Goal: Task Accomplishment & Management: Manage account settings

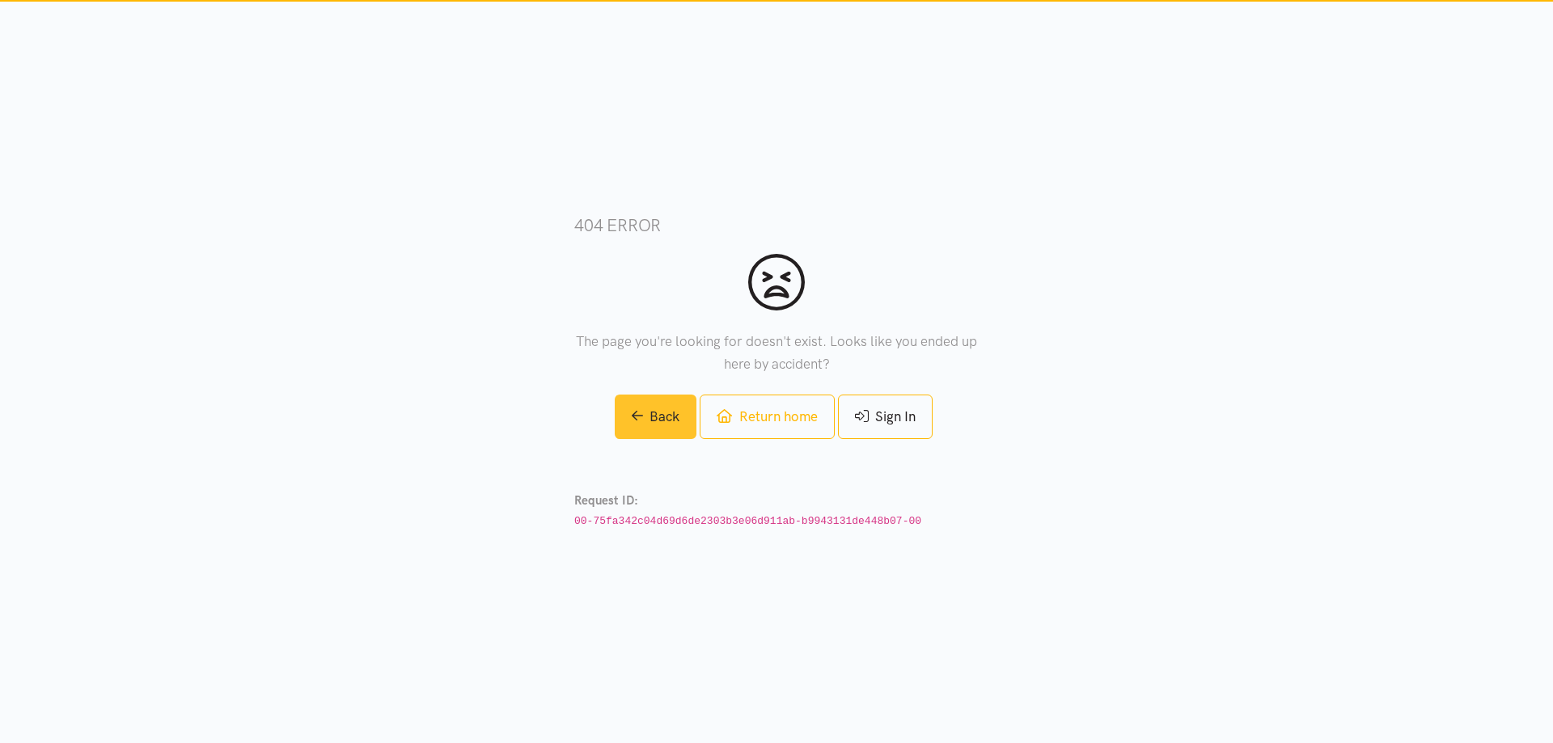
click at [629, 427] on link "Back" at bounding box center [656, 417] width 83 height 44
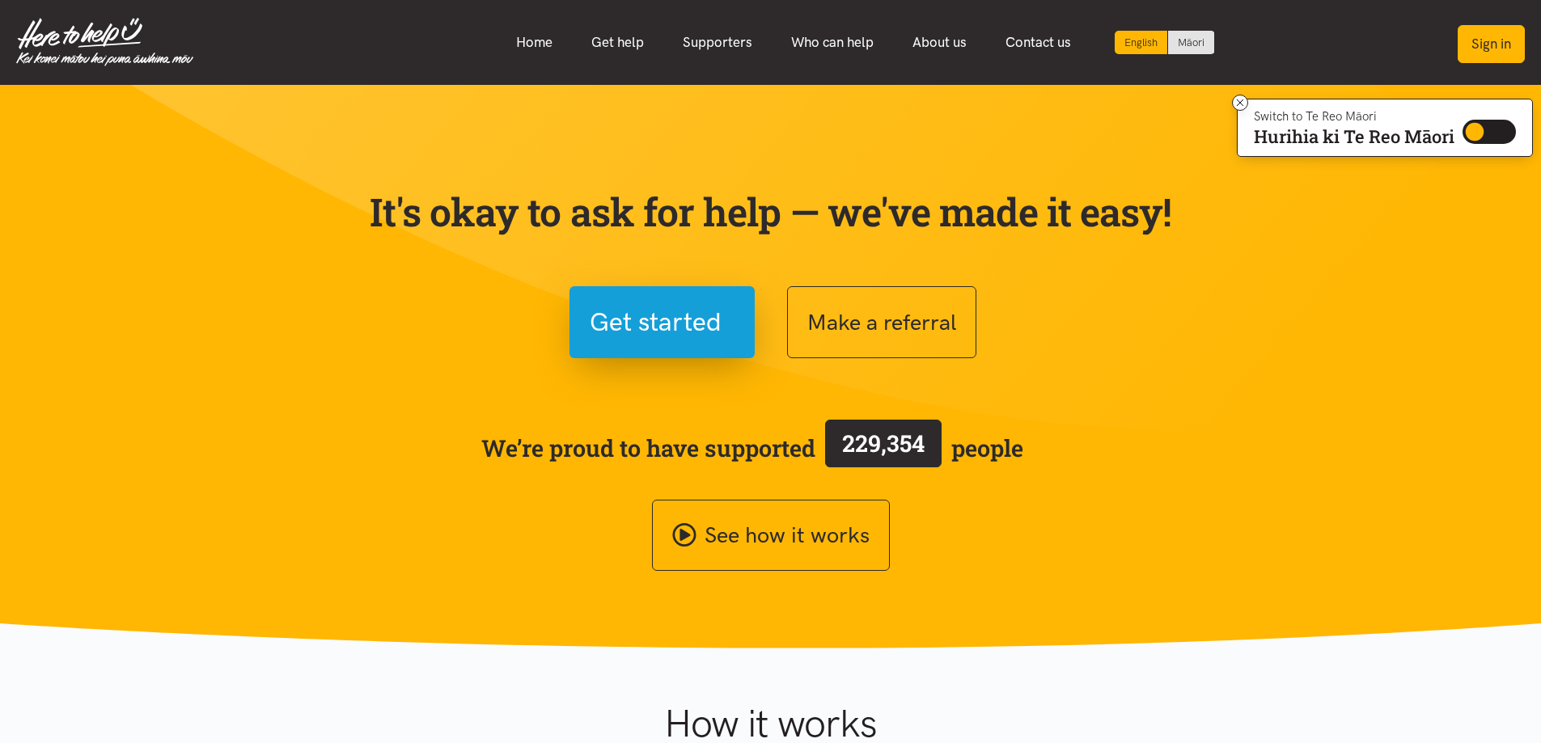
click at [1487, 46] on button "Sign in" at bounding box center [1491, 44] width 67 height 38
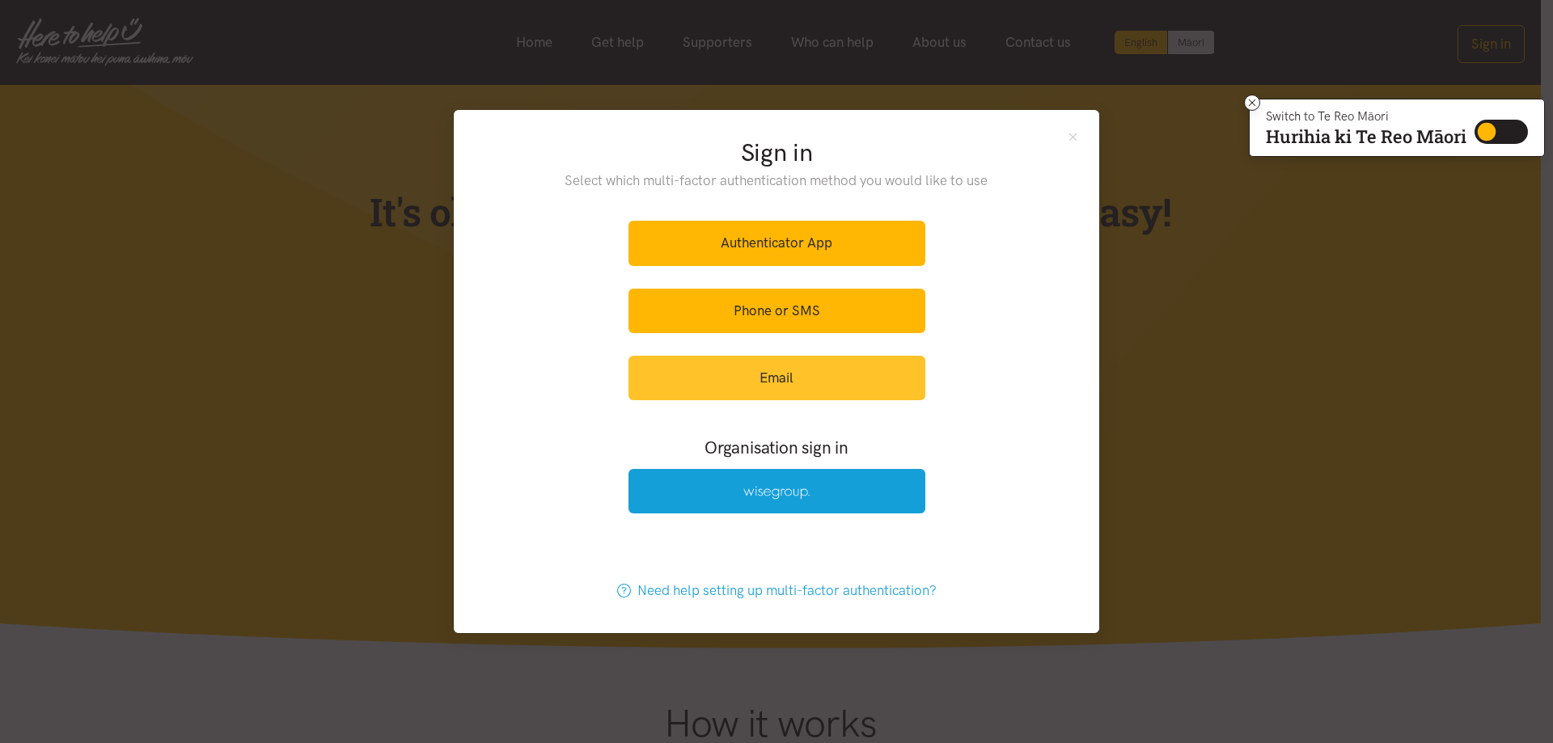
click at [830, 371] on link "Email" at bounding box center [777, 378] width 297 height 44
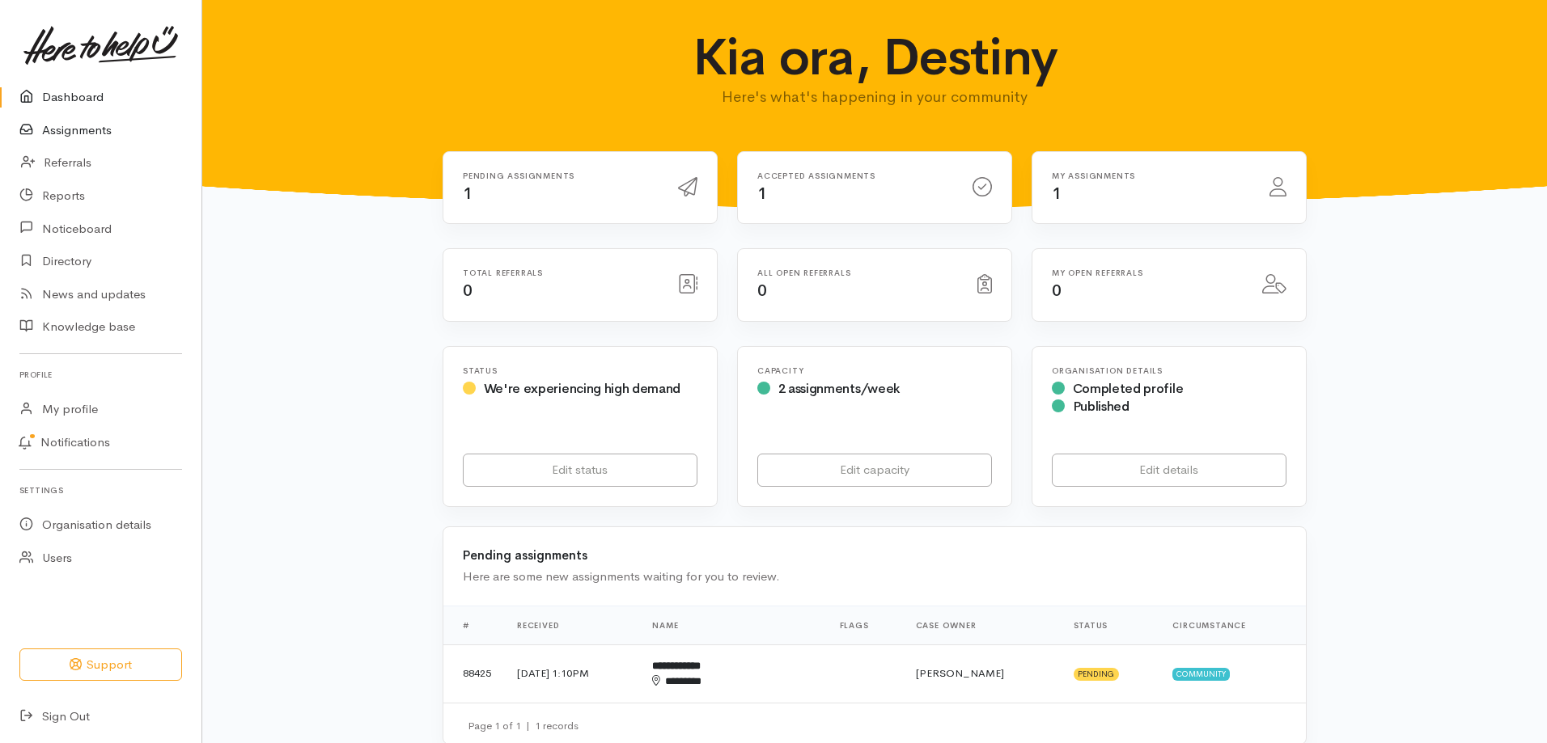
click at [88, 141] on link "Assignments" at bounding box center [100, 130] width 201 height 33
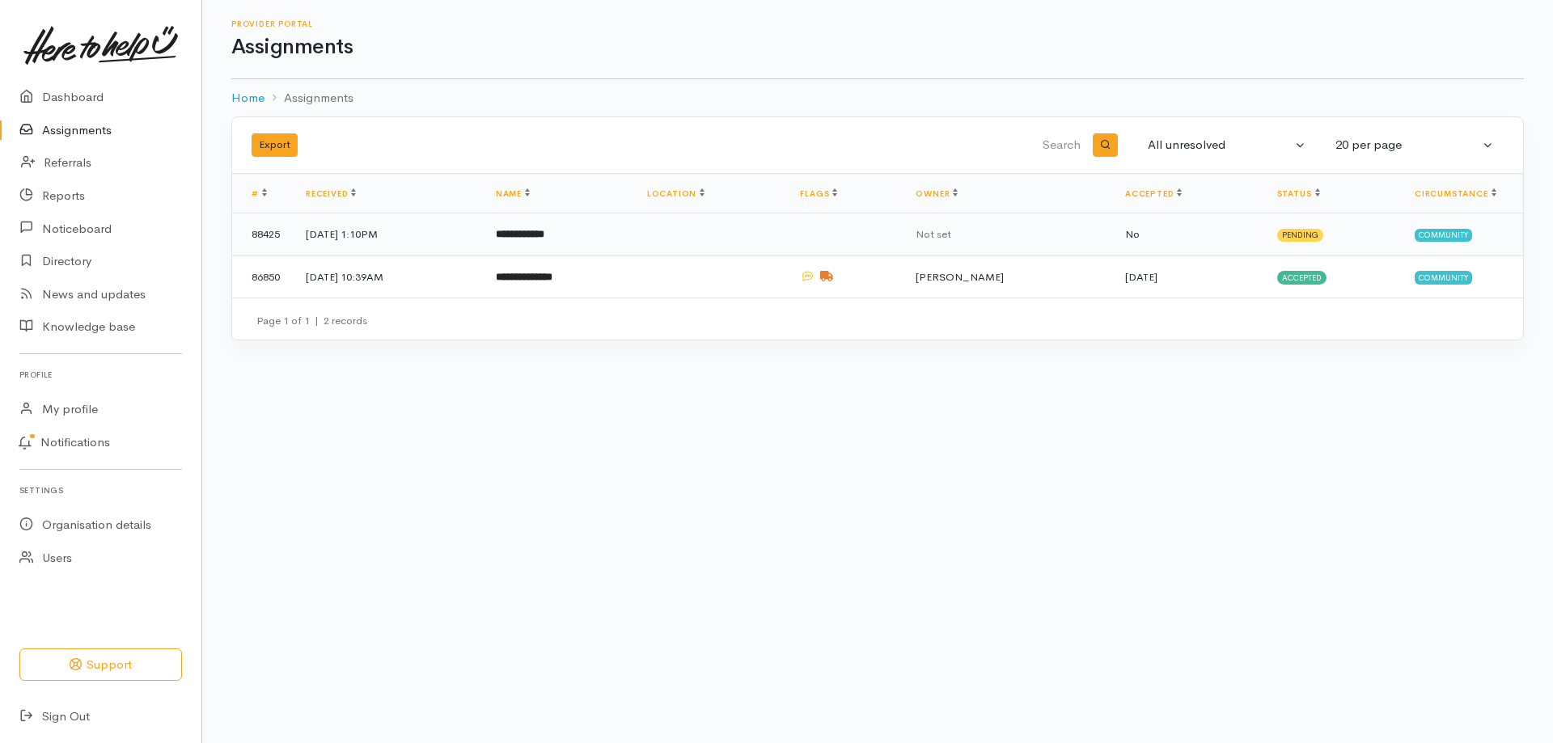
click at [483, 222] on td "4 Sep 2025, 1:10PM" at bounding box center [388, 235] width 190 height 43
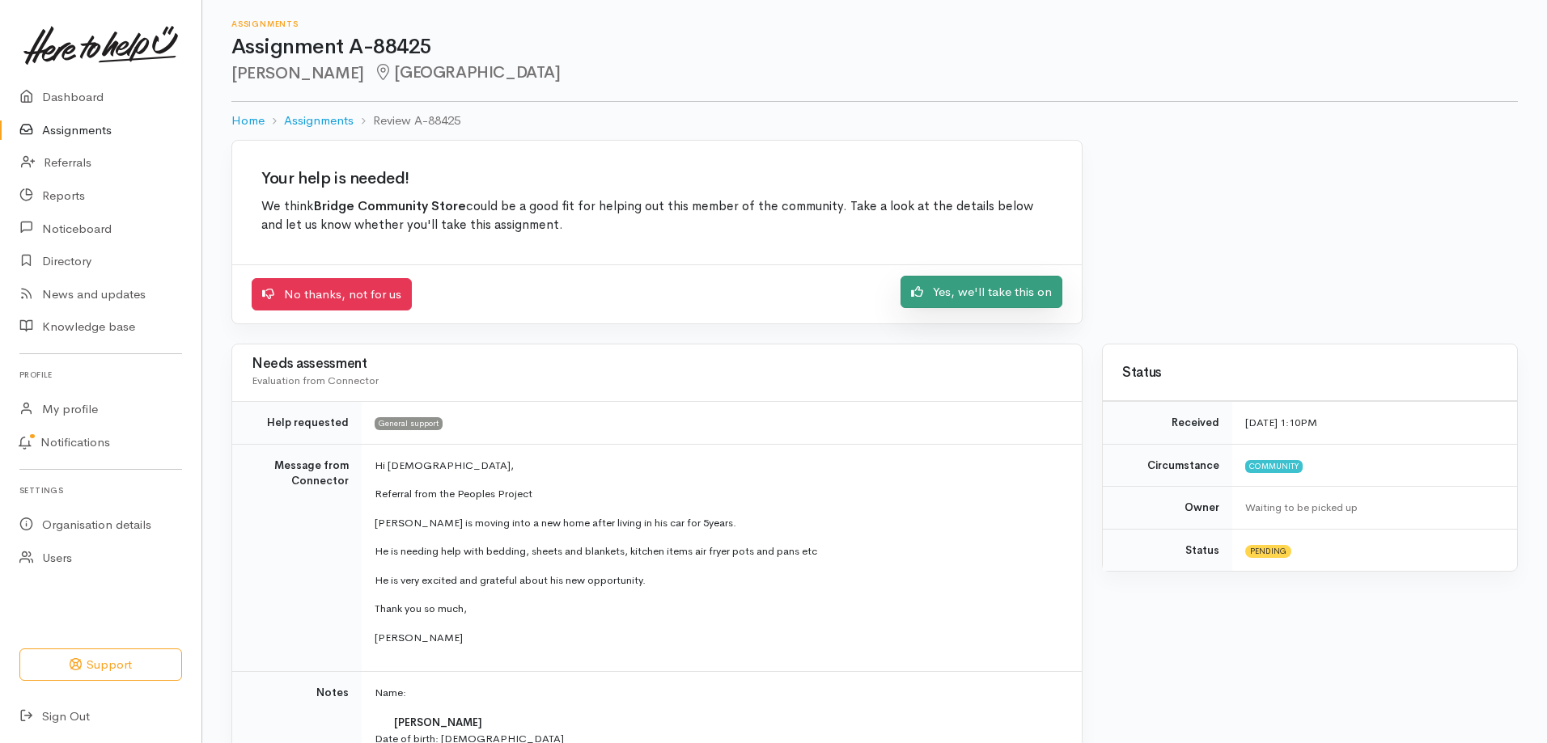
click at [1024, 299] on link "Yes, we'll take this on" at bounding box center [981, 292] width 162 height 33
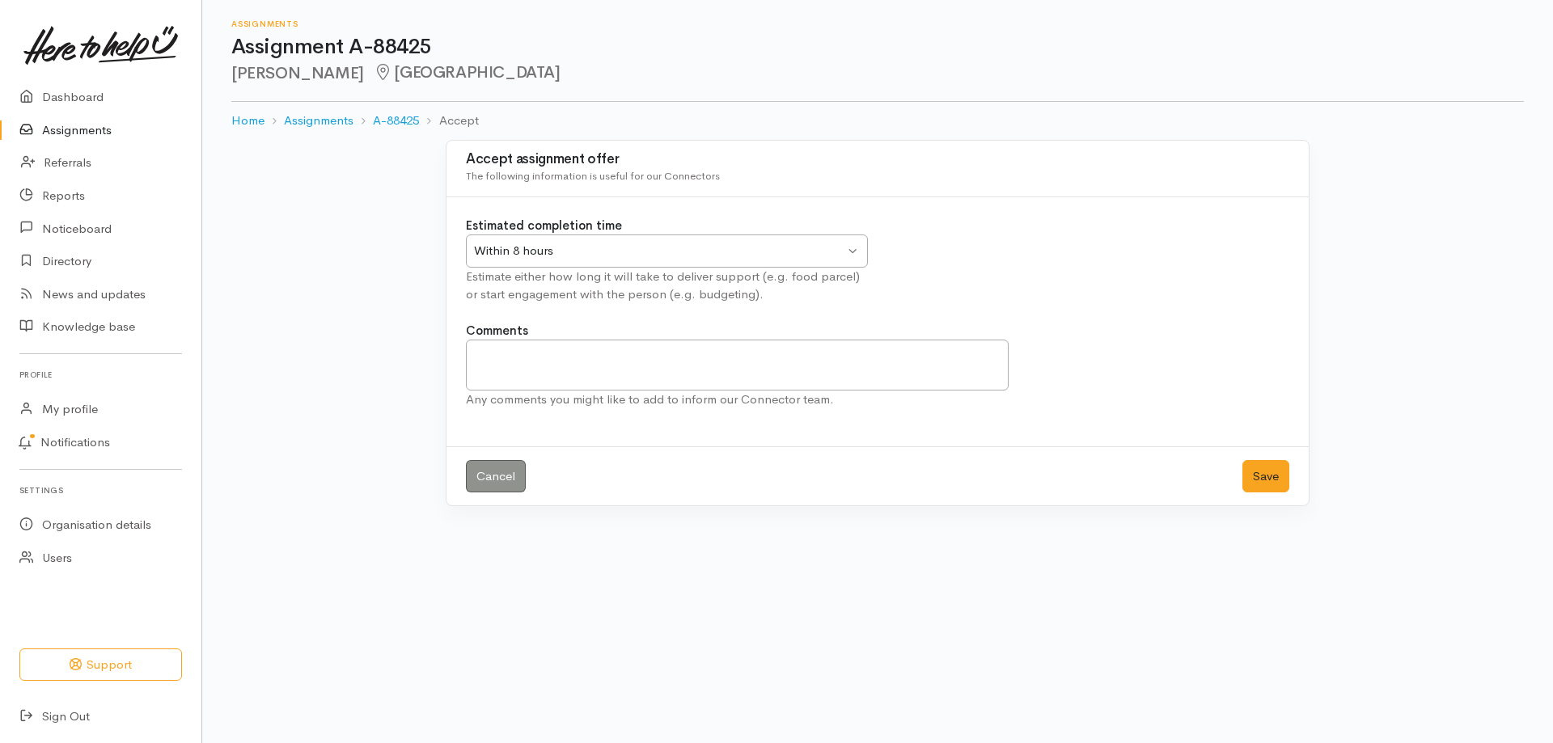
click at [853, 251] on div "Within 8 hours Within 8 hours" at bounding box center [667, 251] width 402 height 33
click at [1270, 476] on button "Save" at bounding box center [1266, 476] width 47 height 33
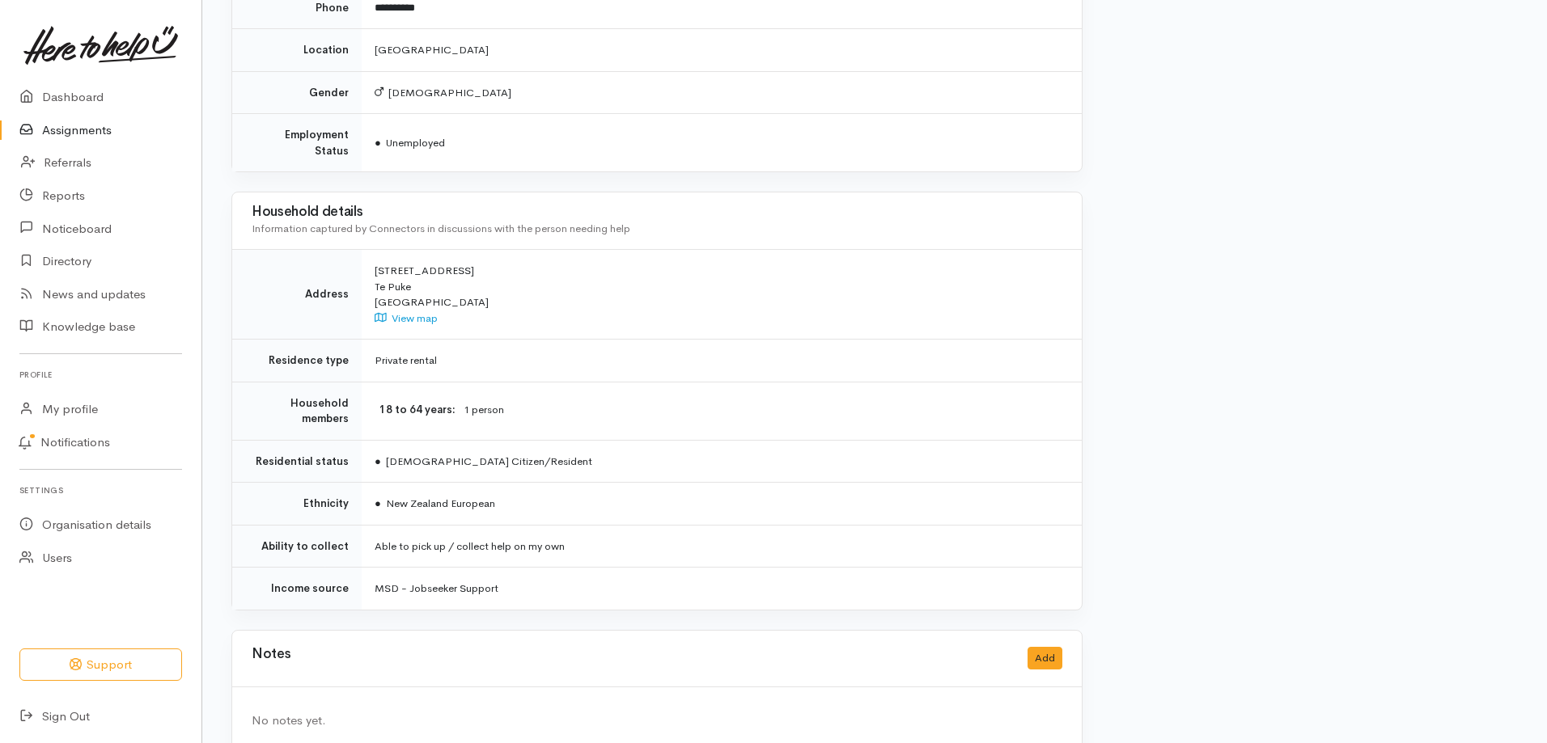
scroll to position [1094, 0]
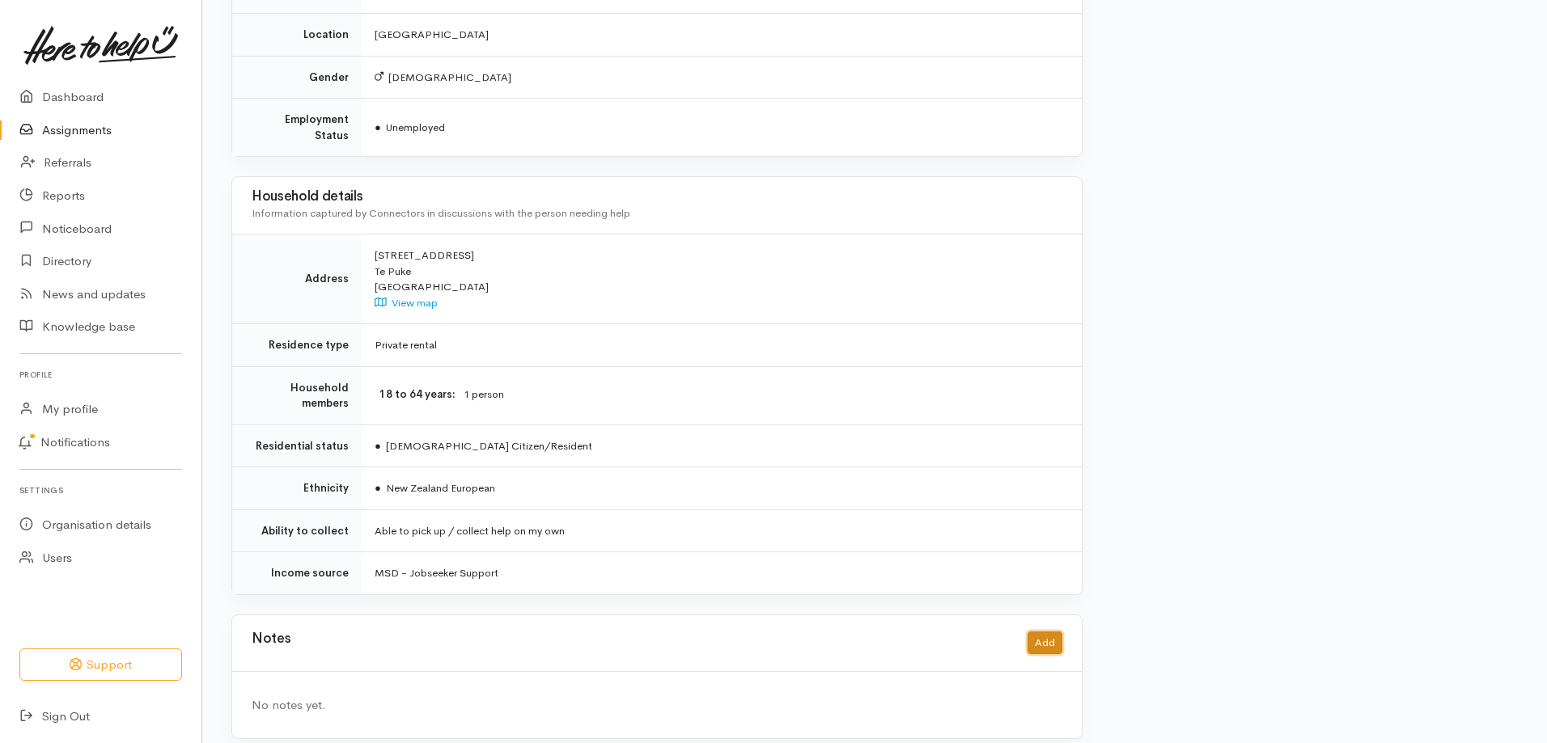
click at [1043, 633] on button "Add" at bounding box center [1044, 643] width 35 height 23
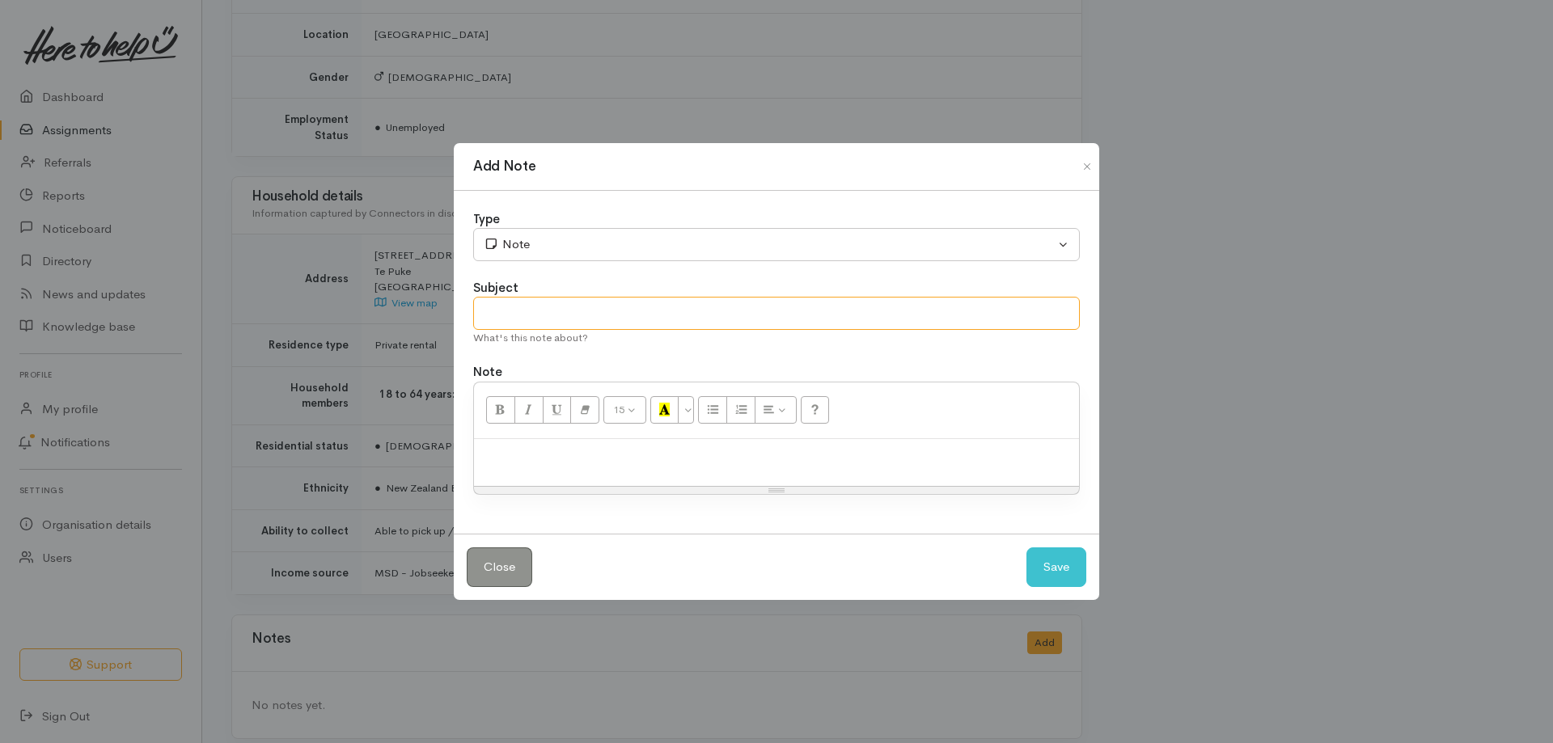
click at [715, 321] on input "text" at bounding box center [776, 313] width 607 height 33
click at [663, 469] on div at bounding box center [776, 463] width 605 height 48
click at [716, 321] on input "text" at bounding box center [776, 313] width 607 height 33
type input "called"
click at [705, 451] on p at bounding box center [776, 456] width 589 height 19
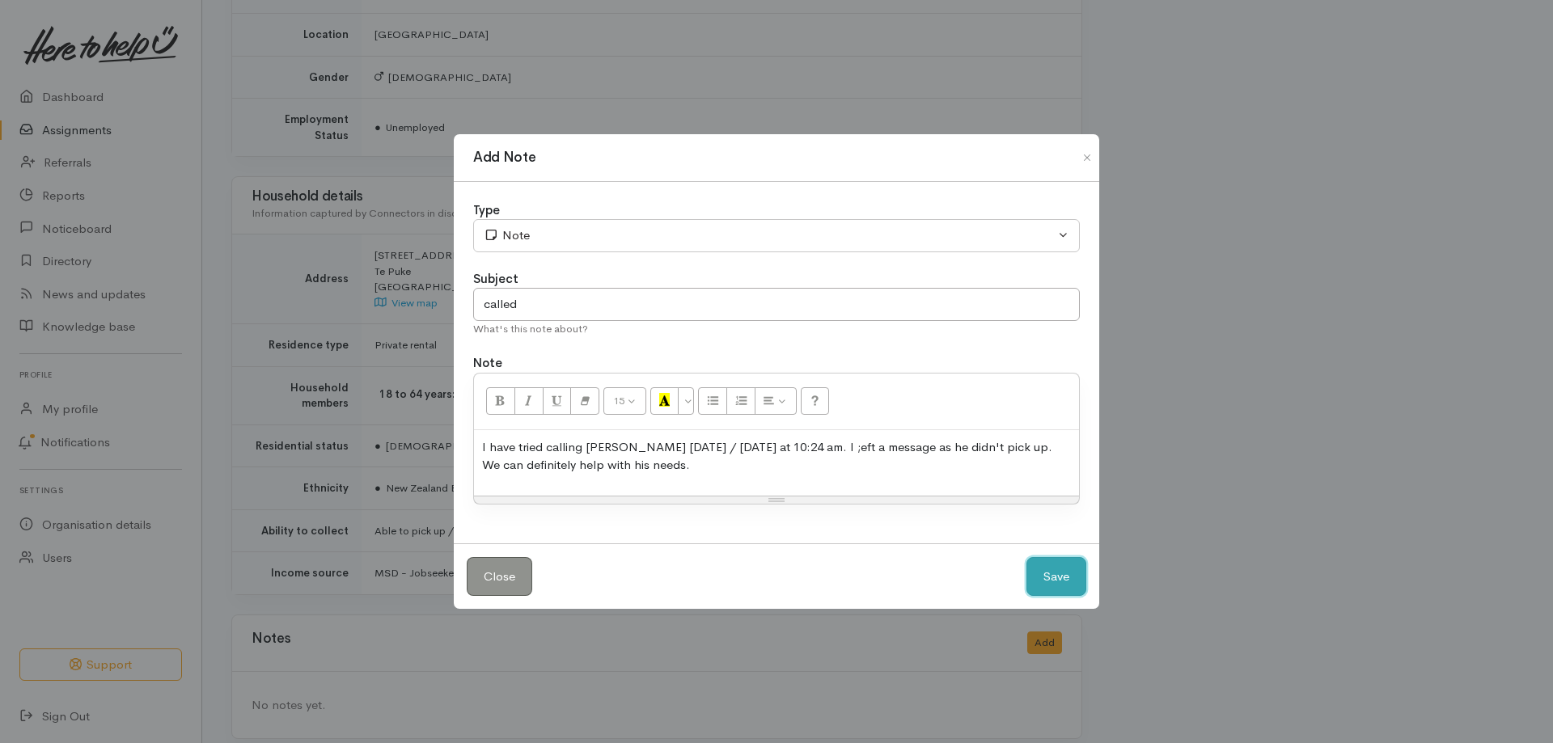
click at [1040, 582] on button "Save" at bounding box center [1057, 577] width 60 height 40
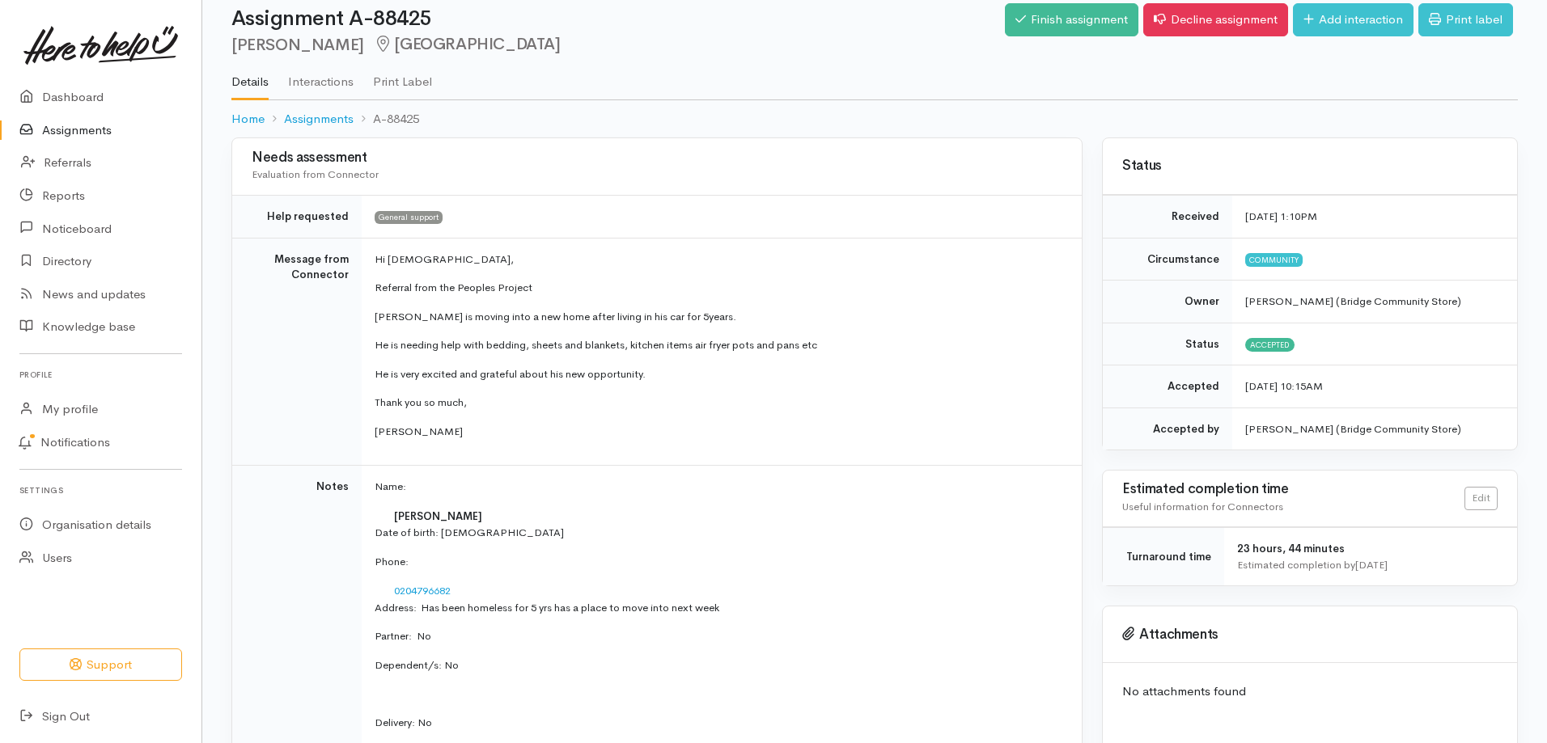
scroll to position [0, 0]
